Goal: Task Accomplishment & Management: Use online tool/utility

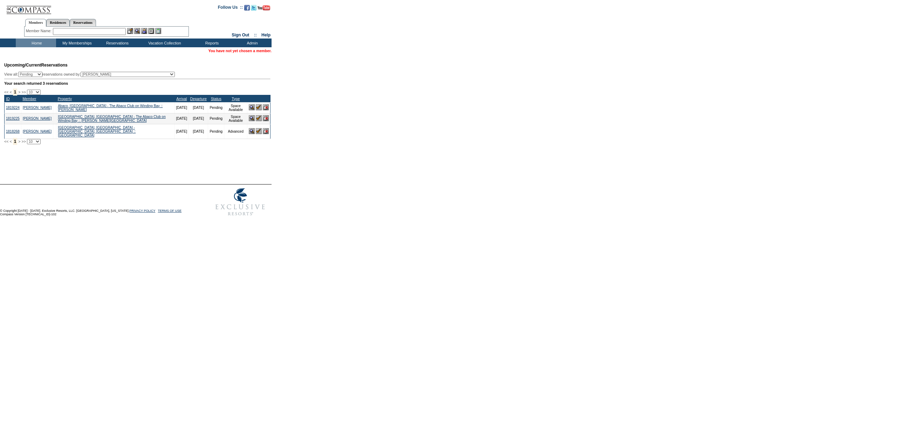
click at [267, 110] on img at bounding box center [266, 107] width 6 height 6
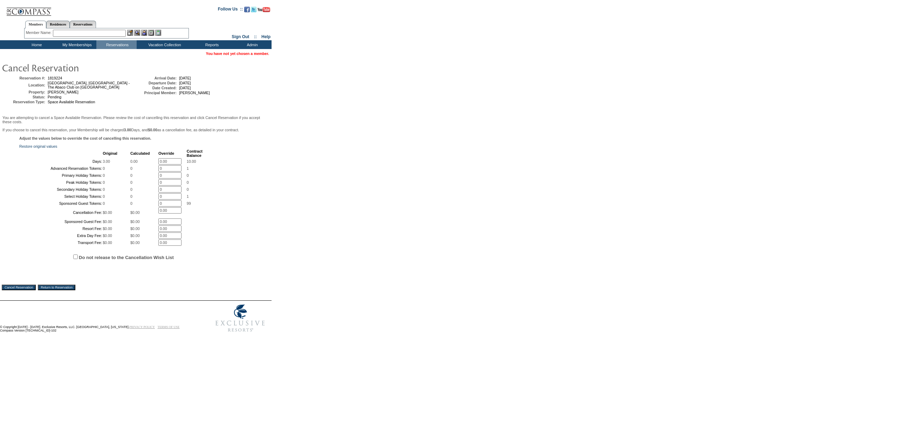
click at [142, 267] on span "Do not release to the Cancellation Wish List" at bounding box center [144, 257] width 251 height 21
click at [138, 260] on label "Do not release to the Cancellation Wish List" at bounding box center [126, 257] width 95 height 5
click at [78, 259] on input "Do not release to the Cancellation Wish List" at bounding box center [75, 257] width 5 height 5
checkbox input "true"
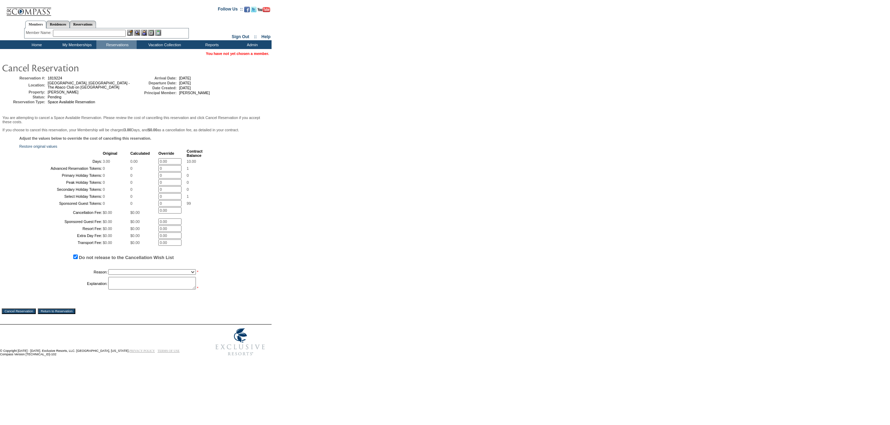
click at [125, 275] on select "Creating Continuous Stay Days Booked After Cancellation Experiential / Hotel / …" at bounding box center [152, 272] width 88 height 6
select select "1030"
click at [108, 275] on select "Creating Continuous Stay Days Booked After Cancellation Experiential / Hotel / …" at bounding box center [152, 272] width 88 height 6
click at [128, 290] on textarea at bounding box center [152, 283] width 88 height 13
type textarea "JW"
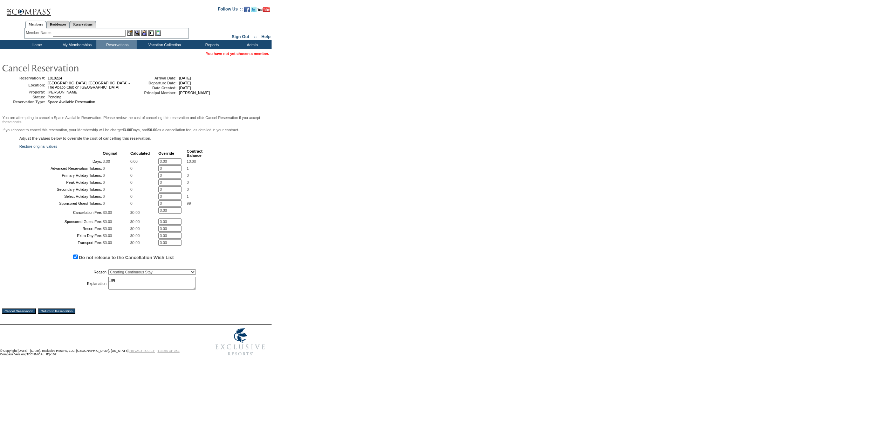
click at [26, 314] on input "Cancel Reservation" at bounding box center [19, 312] width 34 height 6
